Goal: Book appointment/travel/reservation: Register for event/course

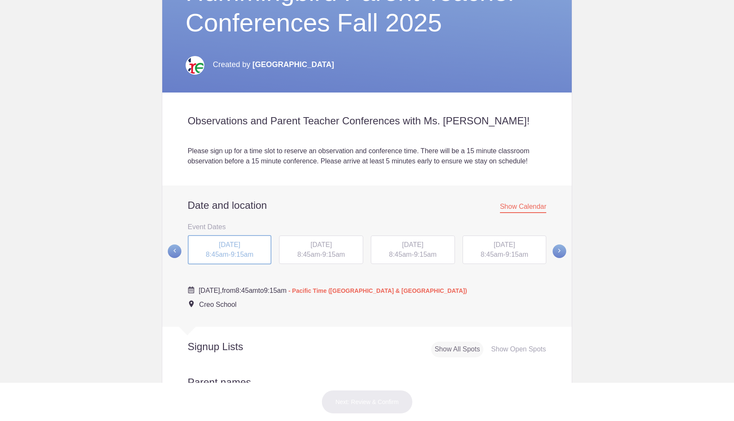
scroll to position [192, 0]
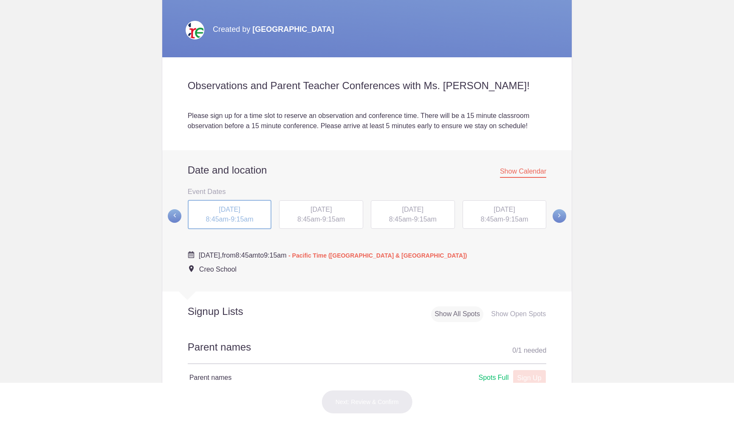
click at [334, 215] on div "[DATE] 8:45am - 9:15am" at bounding box center [321, 215] width 84 height 29
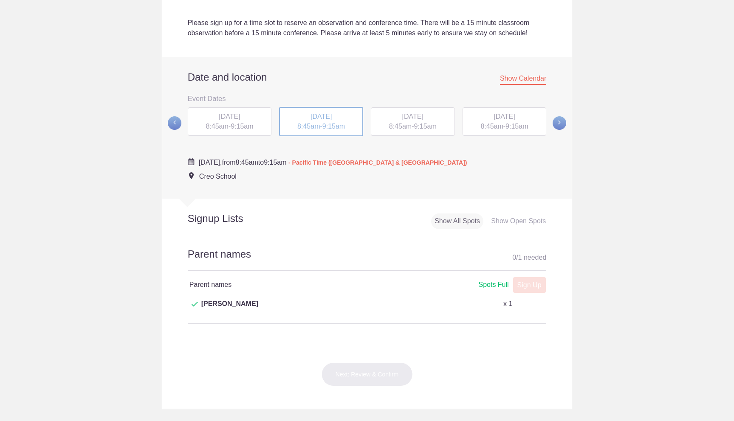
scroll to position [278, 0]
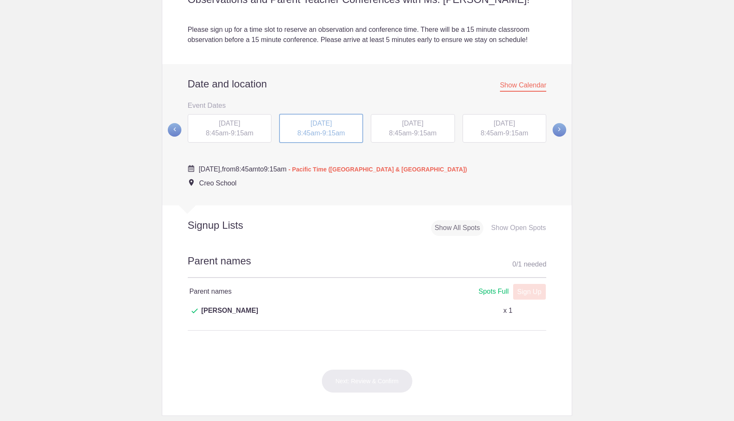
click at [395, 132] on span "8:45am" at bounding box center [400, 133] width 23 height 7
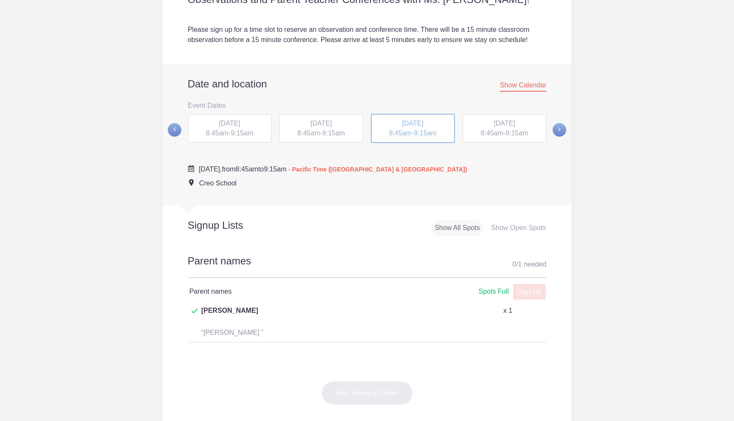
click at [528, 140] on div "[DATE] 8:45am - 9:15am" at bounding box center [505, 128] width 84 height 29
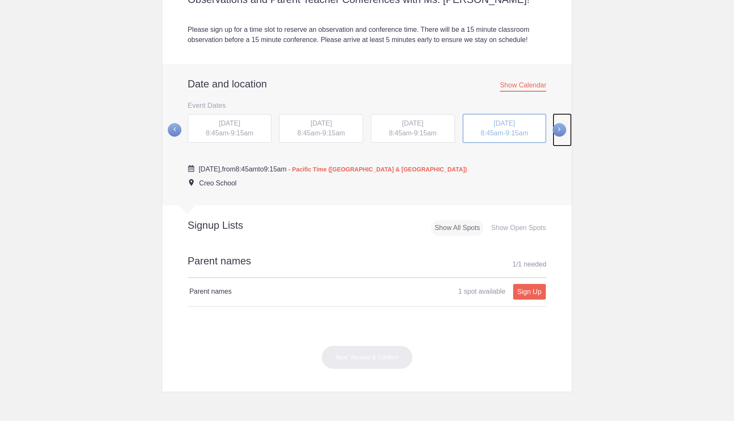
click at [564, 128] on span at bounding box center [560, 130] width 14 height 14
click at [232, 128] on div "[DATE] 8:45am - 9:15am" at bounding box center [230, 128] width 84 height 29
click at [303, 136] on span "8:45am" at bounding box center [308, 133] width 23 height 7
click at [397, 119] on div "[DATE] 8:45am - 9:15am" at bounding box center [413, 128] width 84 height 29
click at [525, 128] on div "[DATE] 8:45am - 9:15am" at bounding box center [505, 128] width 84 height 29
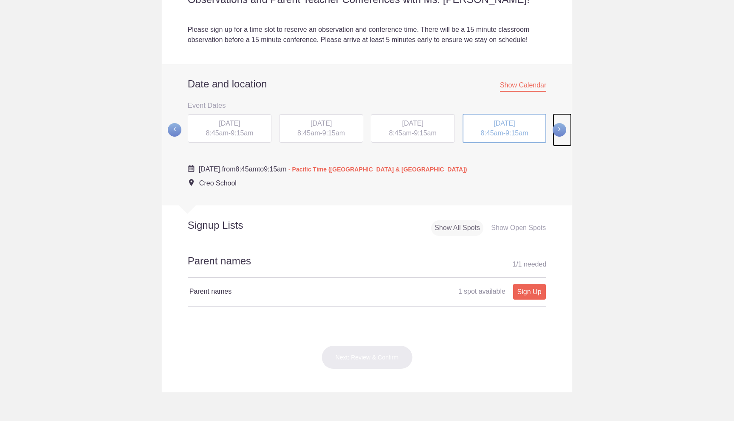
click at [558, 127] on span at bounding box center [560, 130] width 14 height 14
click at [570, 134] on link at bounding box center [562, 129] width 19 height 33
click at [567, 133] on link at bounding box center [562, 129] width 19 height 33
click at [364, 124] on div "[DATE] 8:45am - 9:15am" at bounding box center [321, 129] width 92 height 33
click at [370, 84] on h2 "Date and location Show Calendar" at bounding box center [367, 84] width 359 height 13
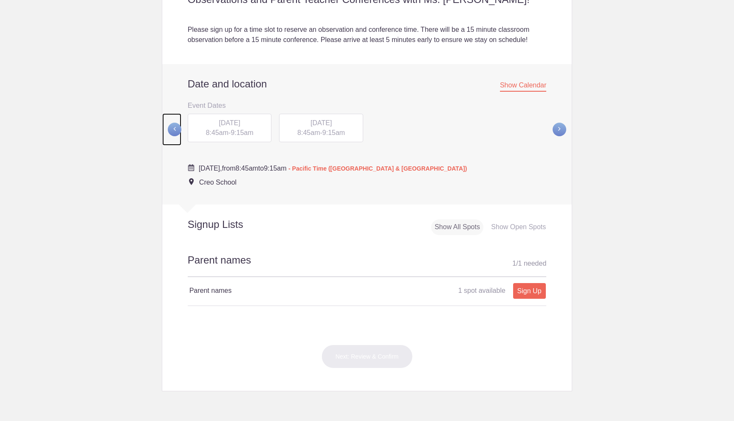
click at [173, 130] on span at bounding box center [175, 130] width 14 height 14
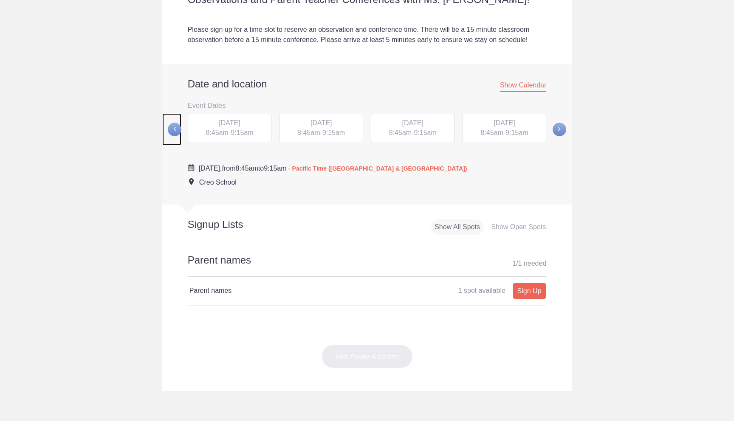
click at [173, 130] on span at bounding box center [175, 130] width 14 height 14
click at [499, 222] on div "Show Open Spots" at bounding box center [519, 228] width 62 height 16
click at [220, 130] on span "8:45am" at bounding box center [217, 133] width 23 height 7
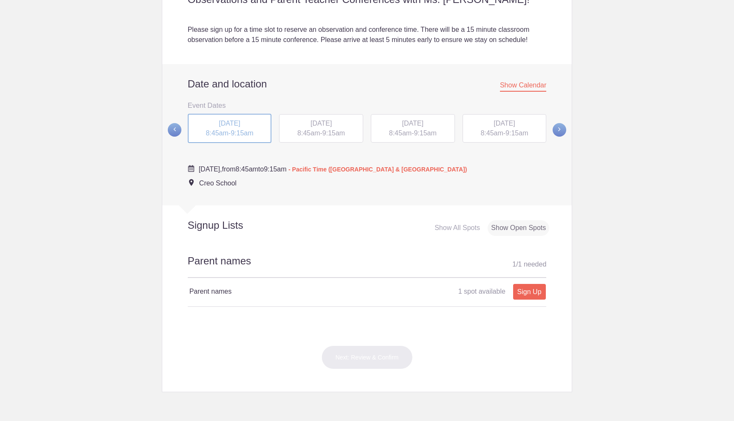
click at [445, 227] on div "Show All Spots" at bounding box center [457, 228] width 52 height 16
click at [302, 130] on span "8:45am" at bounding box center [308, 133] width 23 height 7
click at [245, 138] on div "[DATE] 8:45am - 9:15am" at bounding box center [230, 128] width 84 height 29
click at [177, 130] on span at bounding box center [175, 130] width 14 height 14
click at [514, 127] on div "[DATE] 8:45am - 9:15am" at bounding box center [505, 128] width 84 height 29
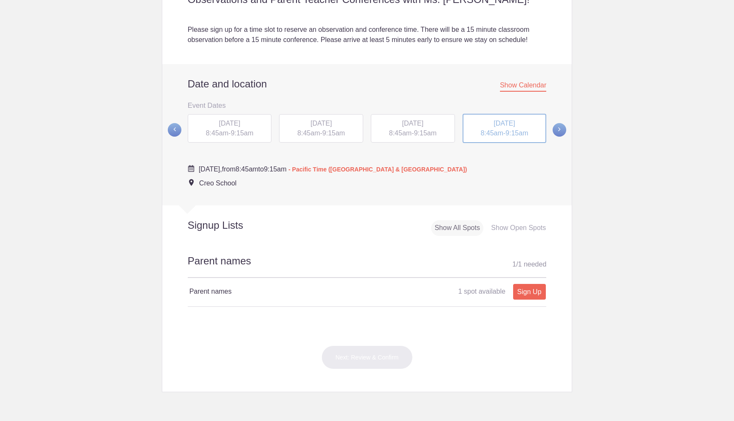
click at [435, 129] on div "[DATE] 8:45am - 9:15am" at bounding box center [413, 128] width 84 height 29
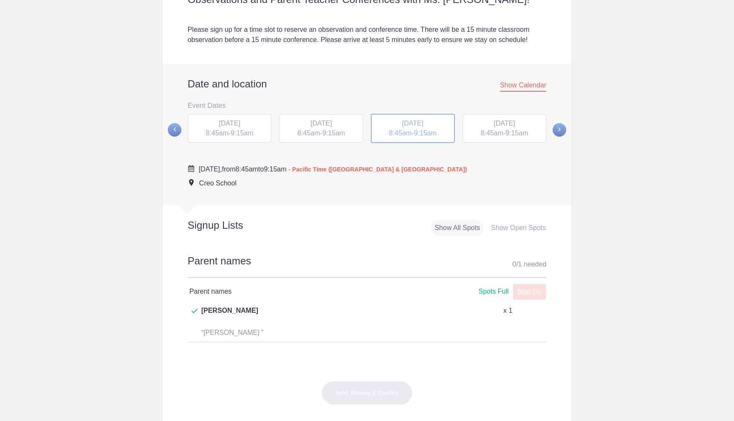
click at [515, 125] on span "[DATE]" at bounding box center [504, 123] width 21 height 7
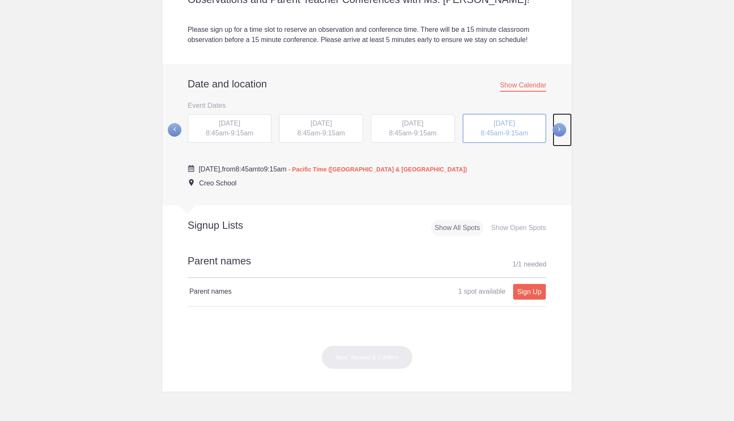
click at [563, 127] on span at bounding box center [560, 130] width 14 height 14
click at [174, 126] on span at bounding box center [175, 130] width 14 height 14
click at [560, 129] on span at bounding box center [560, 130] width 14 height 14
click at [330, 132] on span "9:15am" at bounding box center [333, 132] width 23 height 7
click at [174, 128] on span at bounding box center [175, 130] width 14 height 14
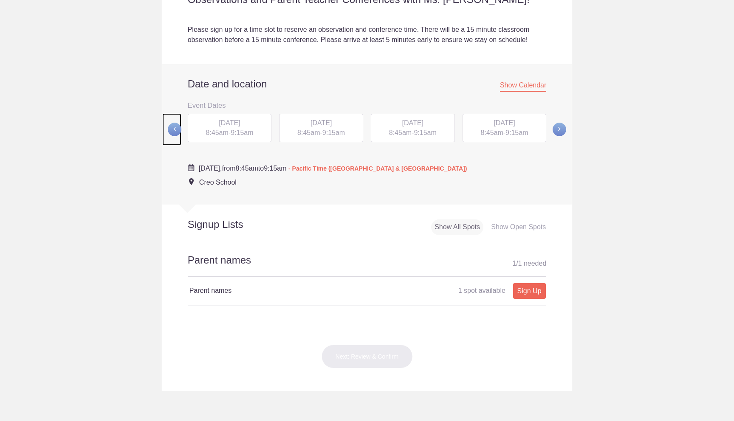
click at [508, 125] on span "[DATE]" at bounding box center [504, 122] width 21 height 7
click at [524, 295] on link "Sign Up" at bounding box center [529, 292] width 33 height 16
type input "1"
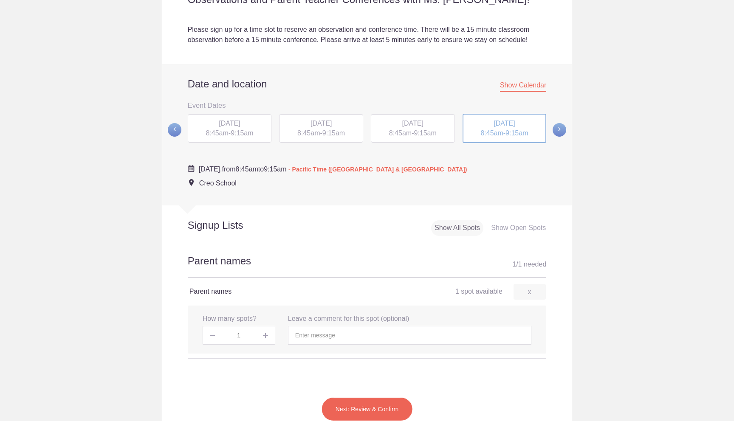
click at [268, 335] on span at bounding box center [265, 335] width 19 height 19
click at [314, 337] on input "text" at bounding box center [409, 335] width 243 height 19
click at [299, 334] on input "[PERSON_NAME]" at bounding box center [409, 335] width 243 height 19
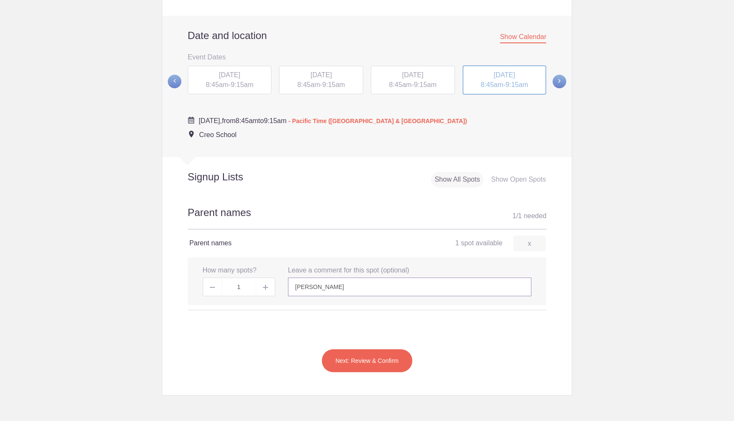
scroll to position [341, 0]
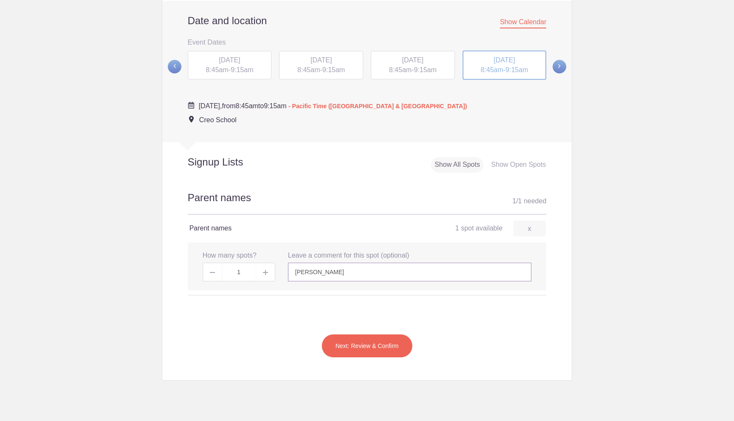
type input "[PERSON_NAME]"
click at [334, 342] on button "Next: Review & Confirm" at bounding box center [367, 346] width 91 height 24
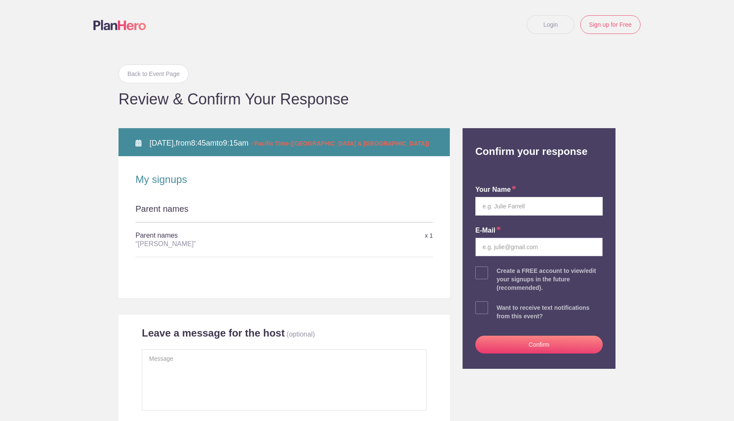
type input "[PERSON_NAME]"
click at [206, 207] on div "Parent names" at bounding box center [284, 213] width 297 height 20
click at [192, 212] on div "Parent names" at bounding box center [284, 213] width 297 height 20
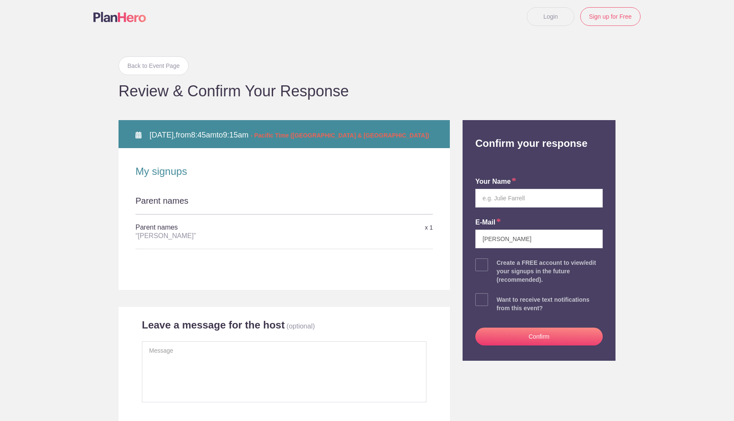
scroll to position [11, 0]
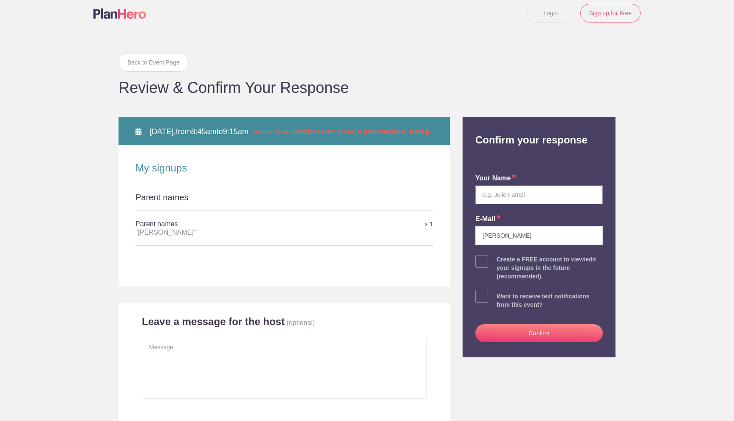
click at [531, 199] on input "text" at bounding box center [538, 195] width 127 height 19
type input "p"
type input "[PERSON_NAME]"
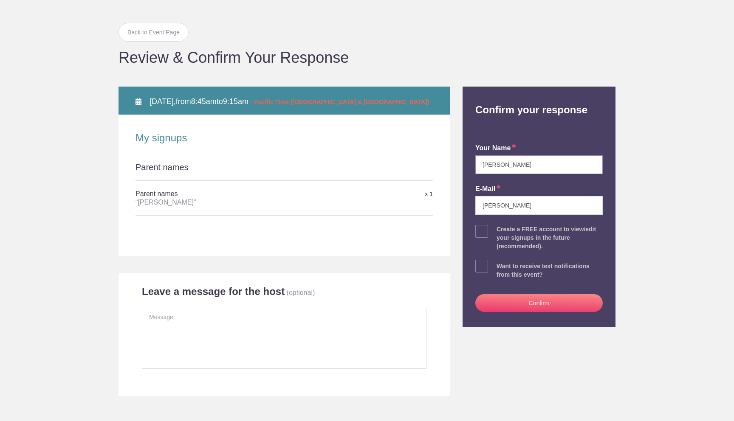
scroll to position [64, 0]
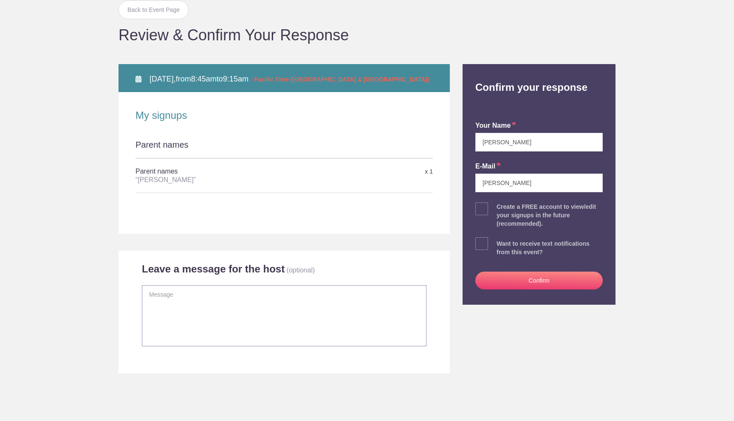
click at [234, 298] on textarea at bounding box center [284, 315] width 285 height 61
type textarea "Both parents will be present"
click at [479, 249] on span at bounding box center [481, 243] width 13 height 13
click at [499, 245] on input "checkbox" at bounding box center [562, 242] width 127 height 6
checkbox input "true"
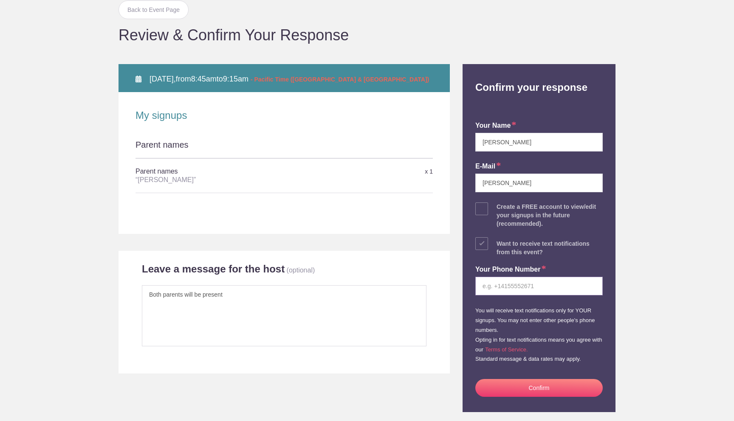
click at [524, 288] on input "tel" at bounding box center [538, 286] width 127 height 19
type input "4807549382"
click at [510, 186] on input "[PERSON_NAME]" at bounding box center [538, 183] width 127 height 19
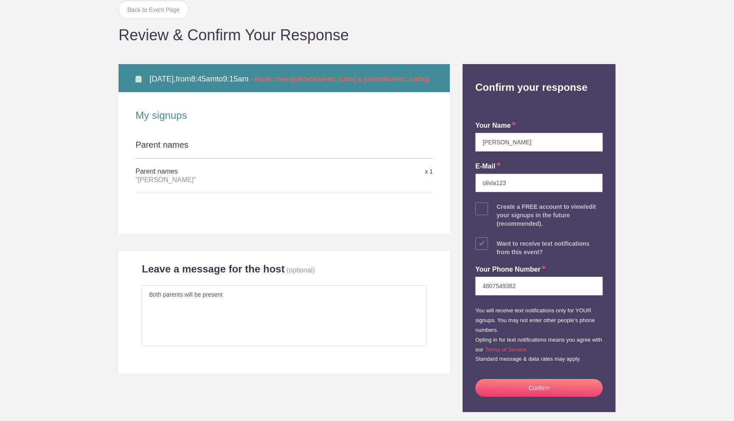
type input "[EMAIL_ADDRESS][DOMAIN_NAME]"
click at [167, 183] on div "“[PERSON_NAME]”" at bounding box center [235, 180] width 198 height 8
click at [553, 393] on button "Confirm" at bounding box center [538, 388] width 127 height 18
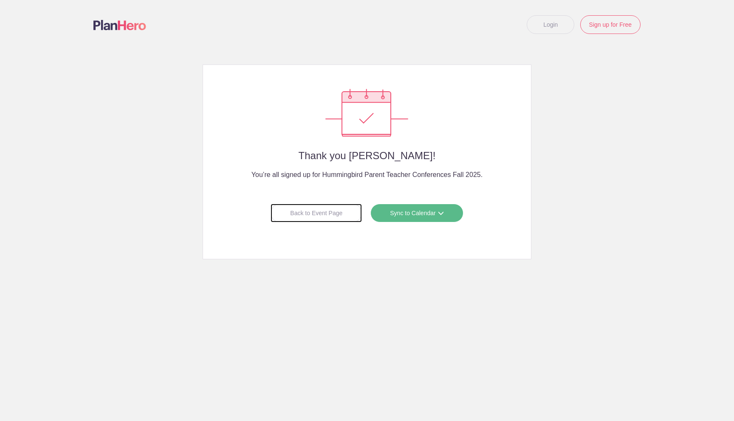
click at [338, 217] on div "Back to Event Page" at bounding box center [316, 213] width 91 height 19
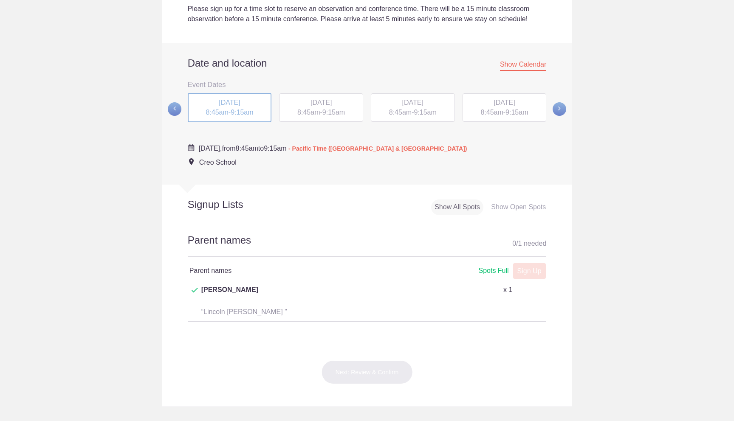
scroll to position [311, 0]
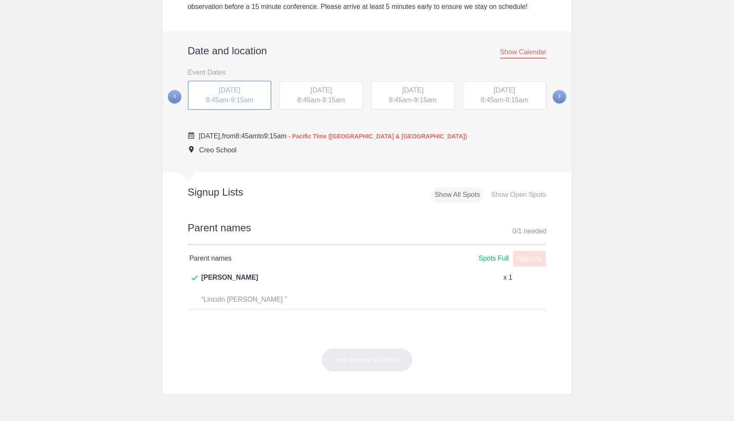
click at [311, 91] on span "[DATE]" at bounding box center [321, 90] width 21 height 7
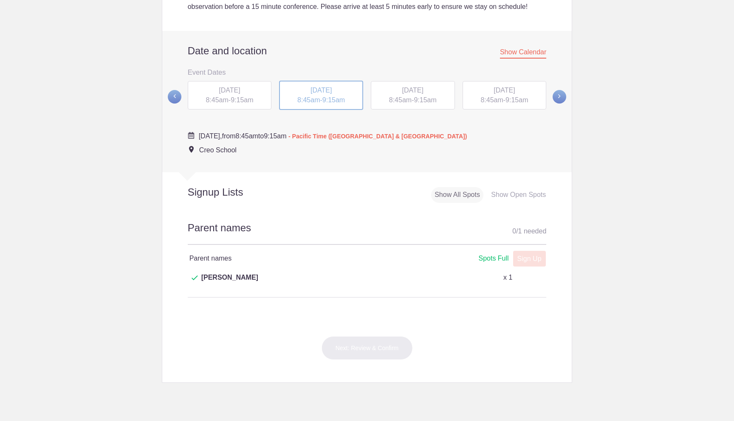
click at [419, 105] on div "[DATE] 8:45am - 9:15am" at bounding box center [413, 95] width 84 height 29
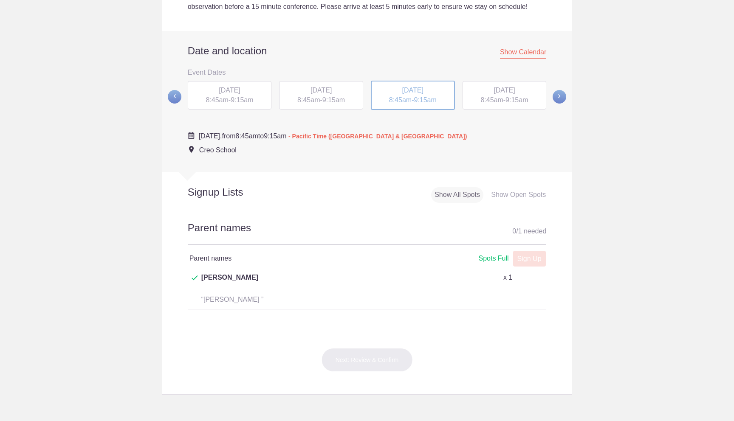
click at [510, 102] on span "9:15am" at bounding box center [517, 99] width 23 height 7
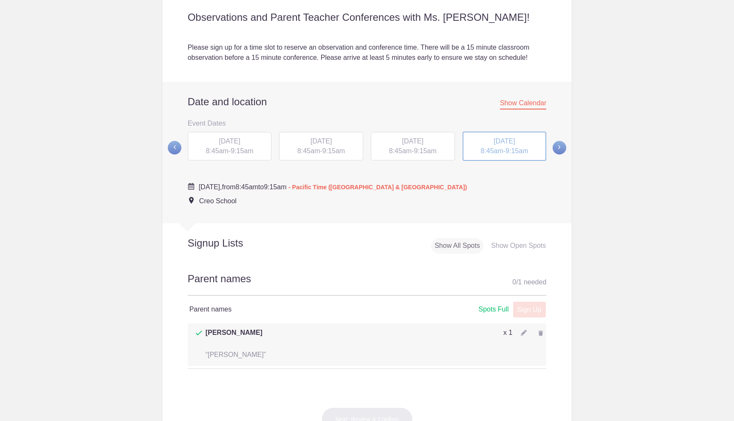
scroll to position [268, 0]
